Goal: Task Accomplishment & Management: Complete application form

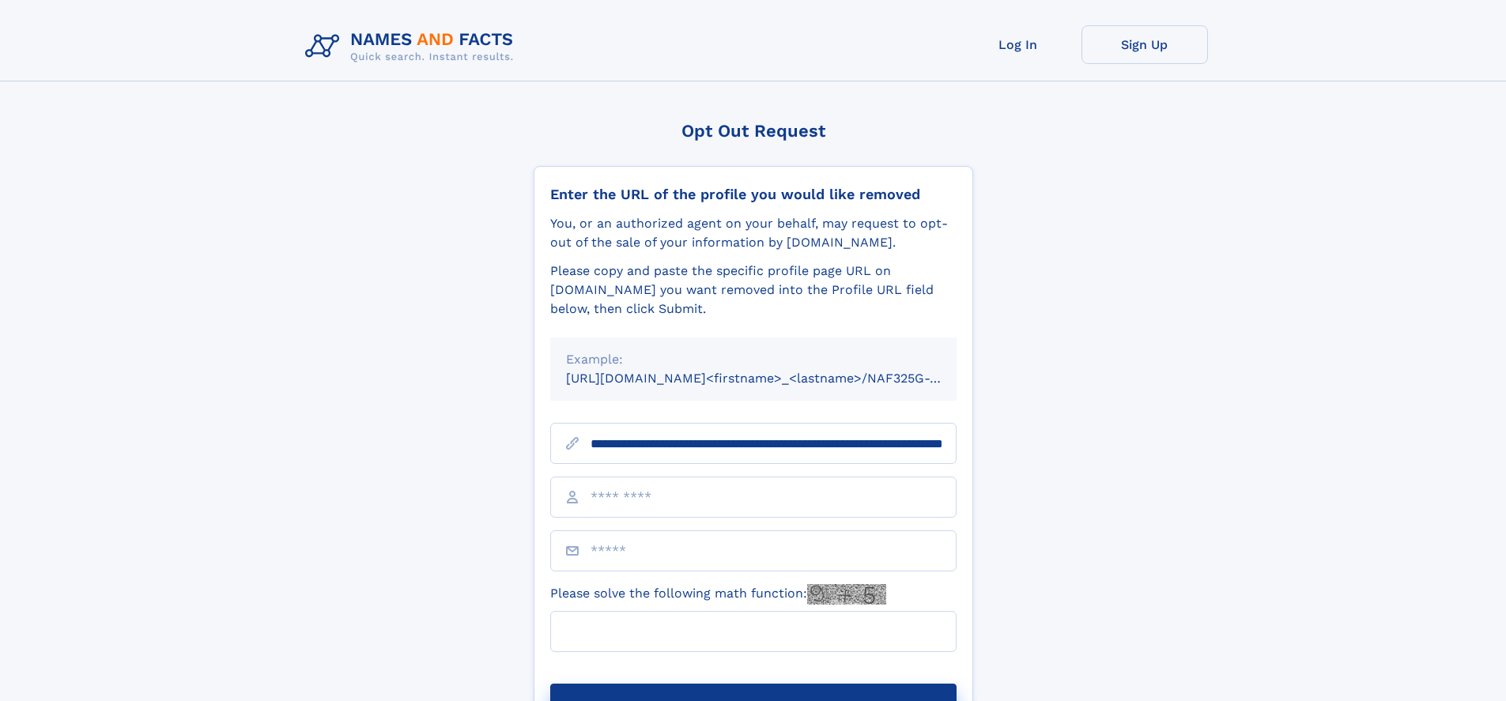
scroll to position [0, 164]
type input "**********"
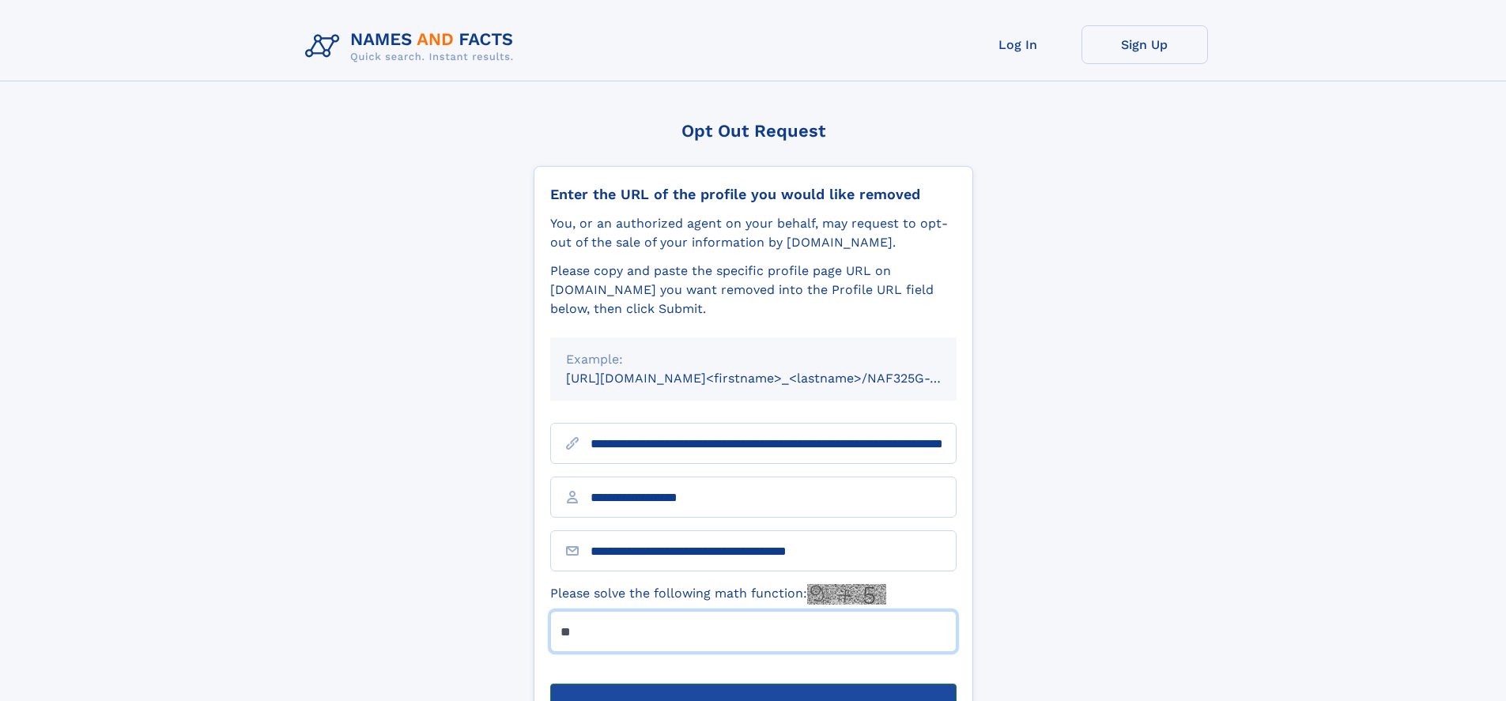
type input "**"
click at [753, 684] on button "Submit Opt Out Request" at bounding box center [753, 709] width 406 height 51
